Goal: Information Seeking & Learning: Learn about a topic

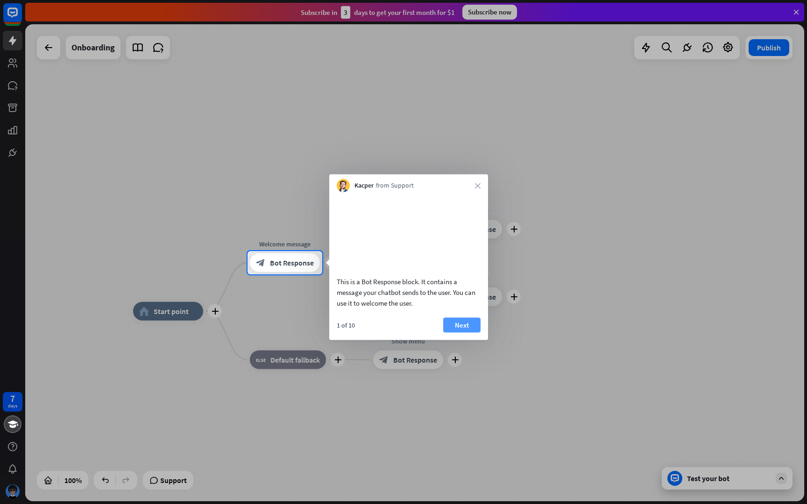
click at [461, 333] on button "Next" at bounding box center [461, 325] width 37 height 15
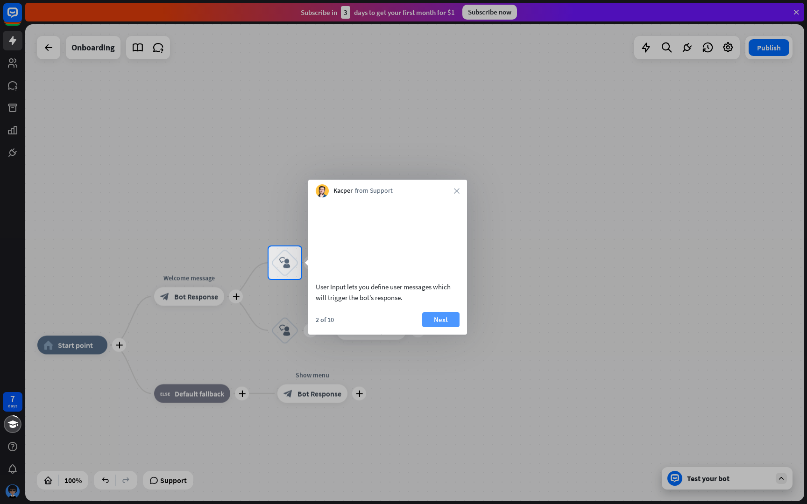
click at [438, 327] on button "Next" at bounding box center [440, 319] width 37 height 15
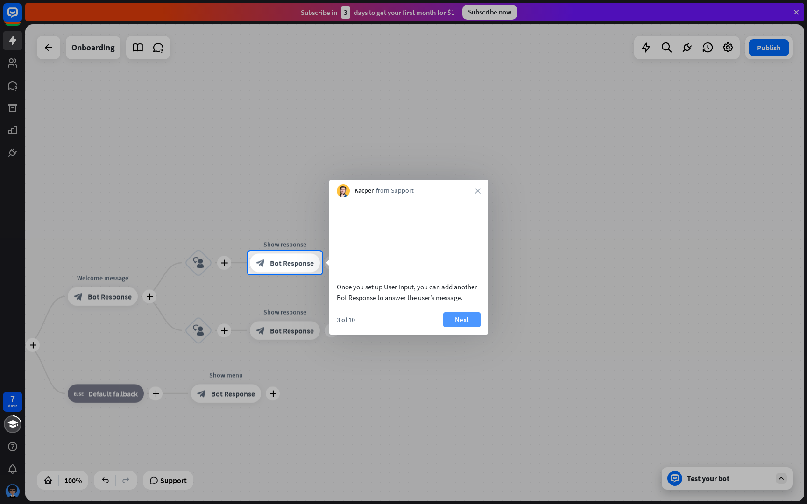
click at [450, 327] on button "Next" at bounding box center [461, 319] width 37 height 15
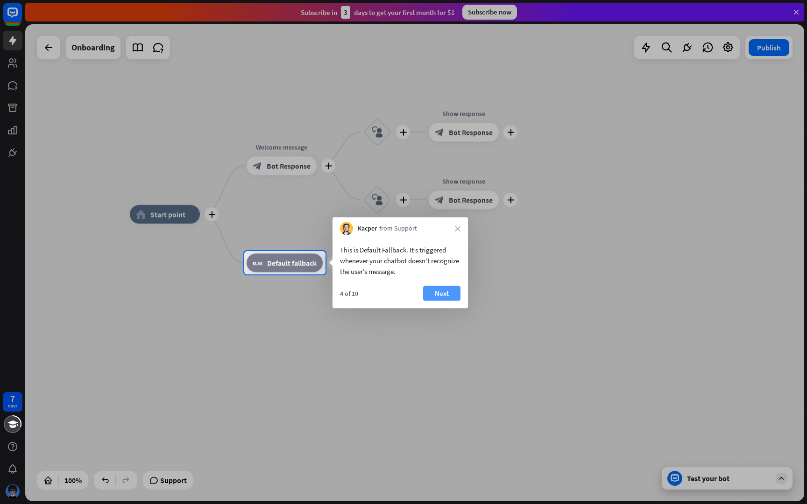
click at [435, 296] on button "Next" at bounding box center [441, 293] width 37 height 15
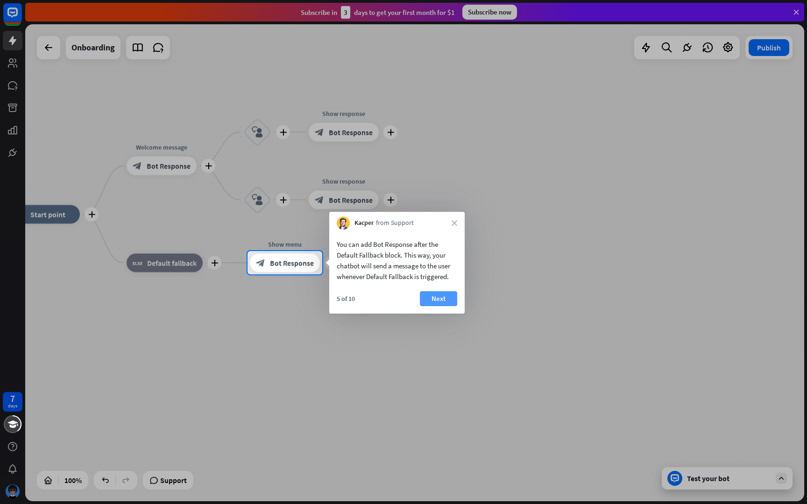
click at [420, 298] on button "Next" at bounding box center [438, 298] width 37 height 15
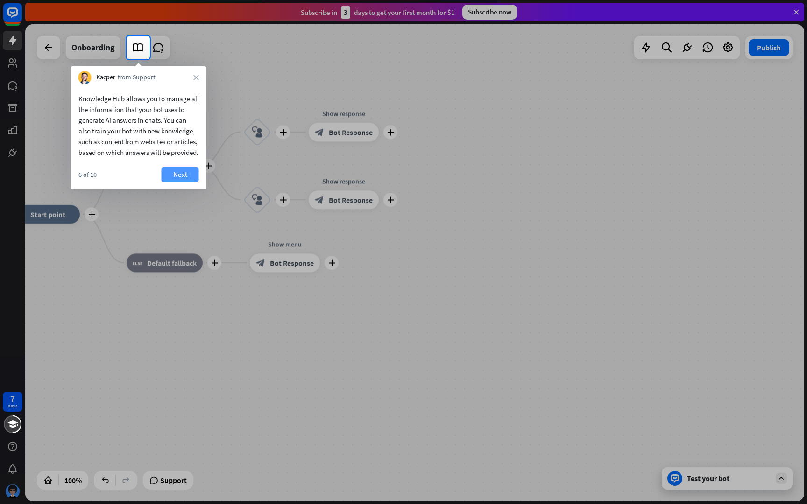
click at [175, 182] on button "Next" at bounding box center [180, 174] width 37 height 15
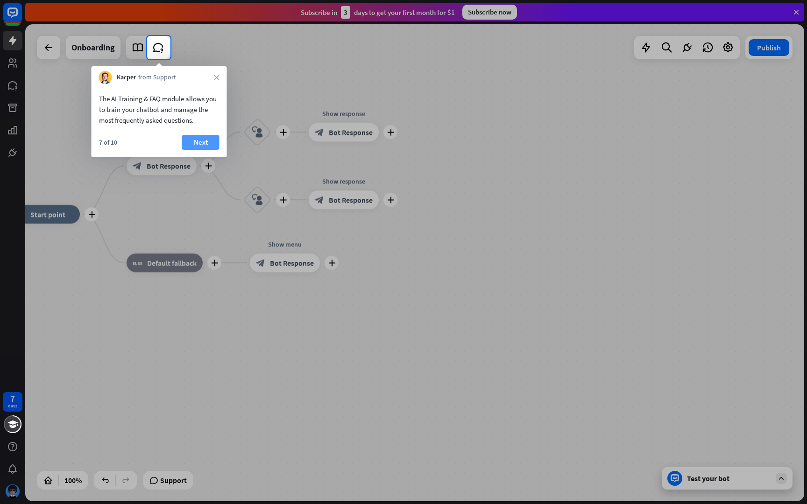
click at [206, 146] on button "Next" at bounding box center [200, 142] width 37 height 15
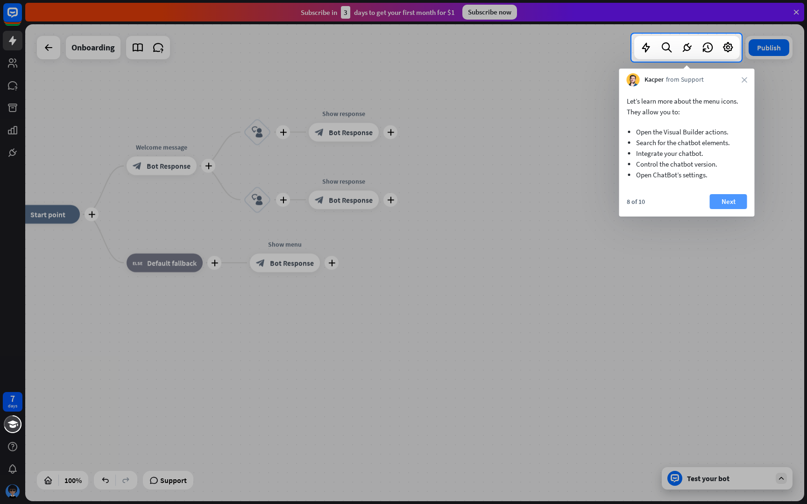
click at [735, 207] on button "Next" at bounding box center [728, 201] width 37 height 15
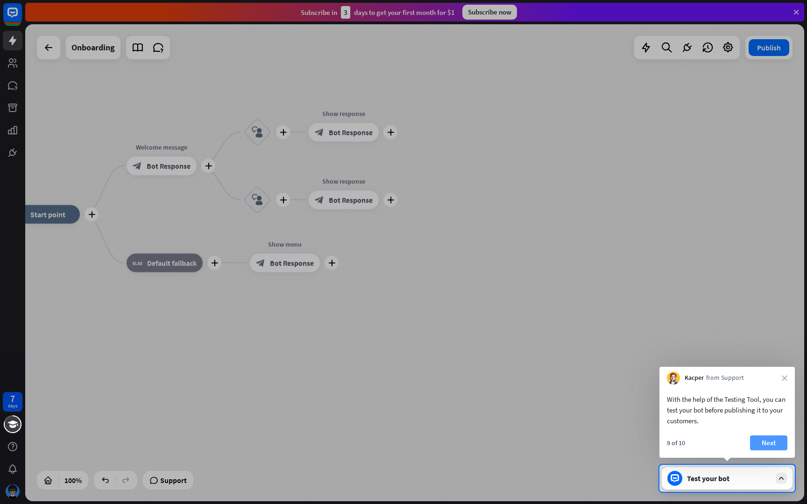
click at [768, 439] on button "Next" at bounding box center [768, 443] width 37 height 15
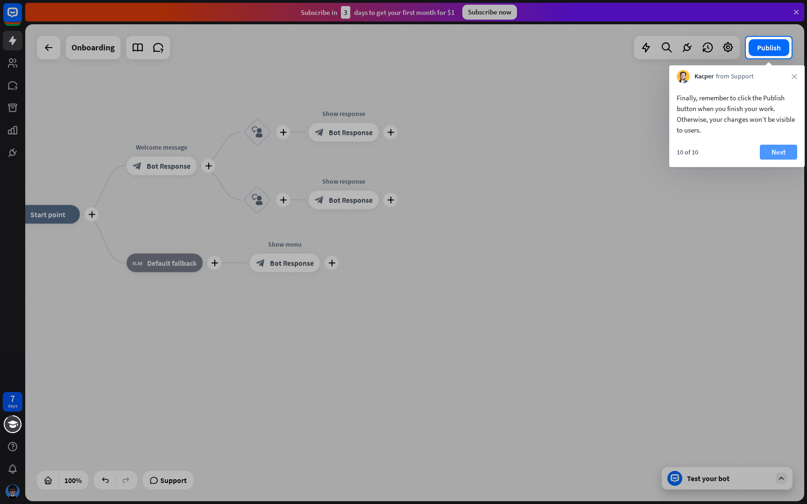
click at [774, 146] on button "Next" at bounding box center [778, 152] width 37 height 15
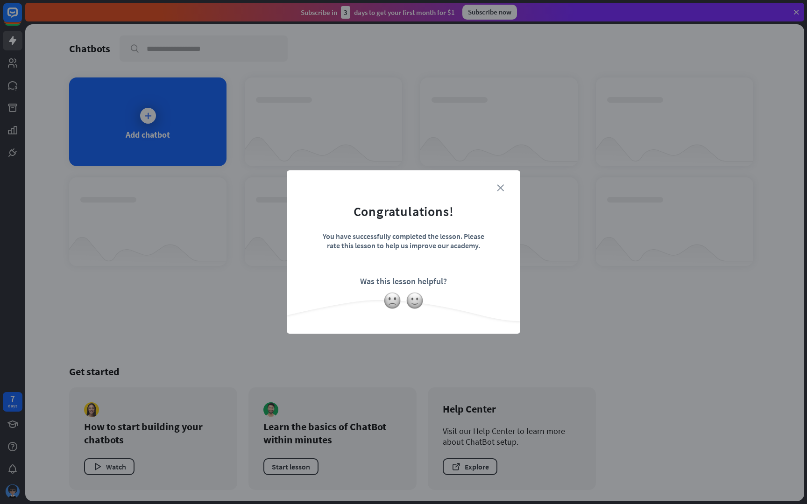
click at [503, 185] on icon "close" at bounding box center [500, 187] width 7 height 7
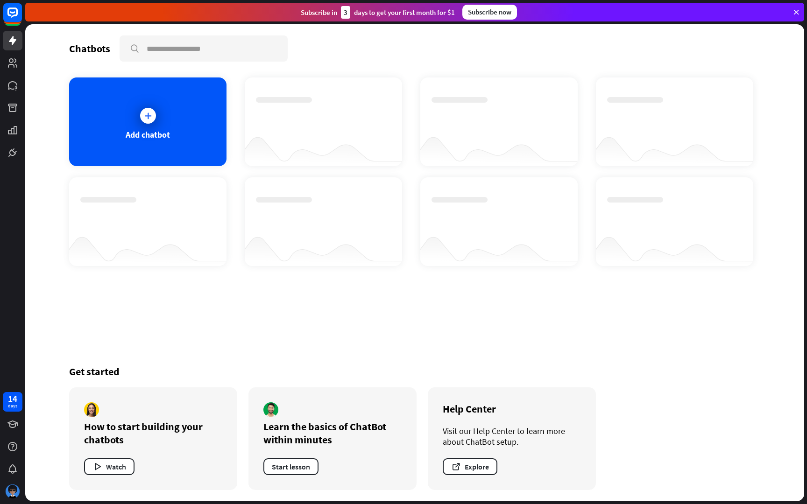
click at [288, 291] on div "Chatbots search Add chatbot Get started How to start building your chatbots Wat…" at bounding box center [414, 262] width 747 height 477
click at [15, 490] on img at bounding box center [12, 491] width 15 height 15
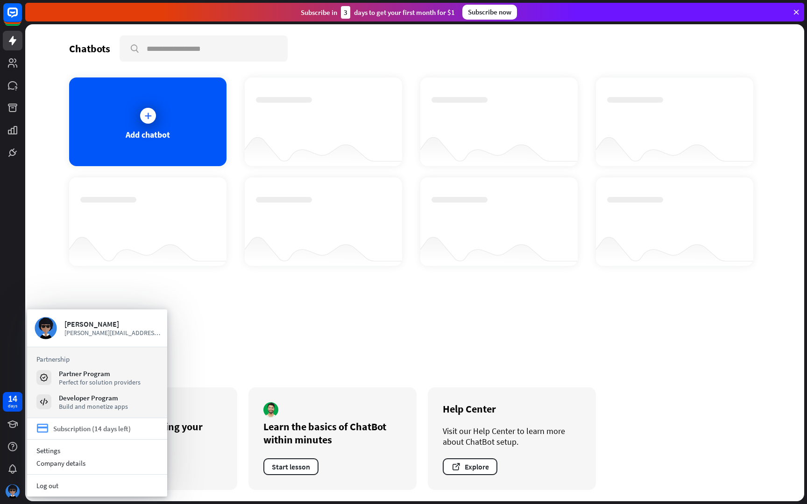
click at [96, 428] on div "Subscription (14 days left)" at bounding box center [92, 429] width 78 height 9
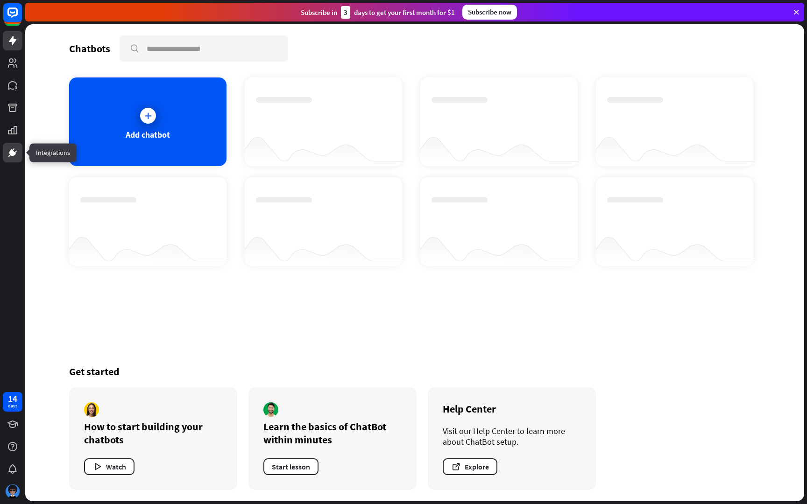
click at [16, 156] on icon at bounding box center [12, 152] width 11 height 11
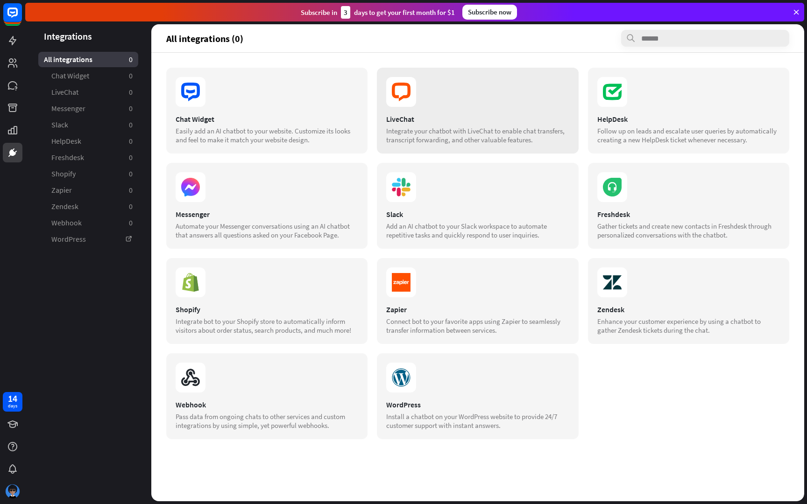
click at [456, 129] on div "Integrate your chatbot with LiveChat to enable chat transfers, transcript forwa…" at bounding box center [477, 136] width 183 height 18
